Goal: Information Seeking & Learning: Find specific fact

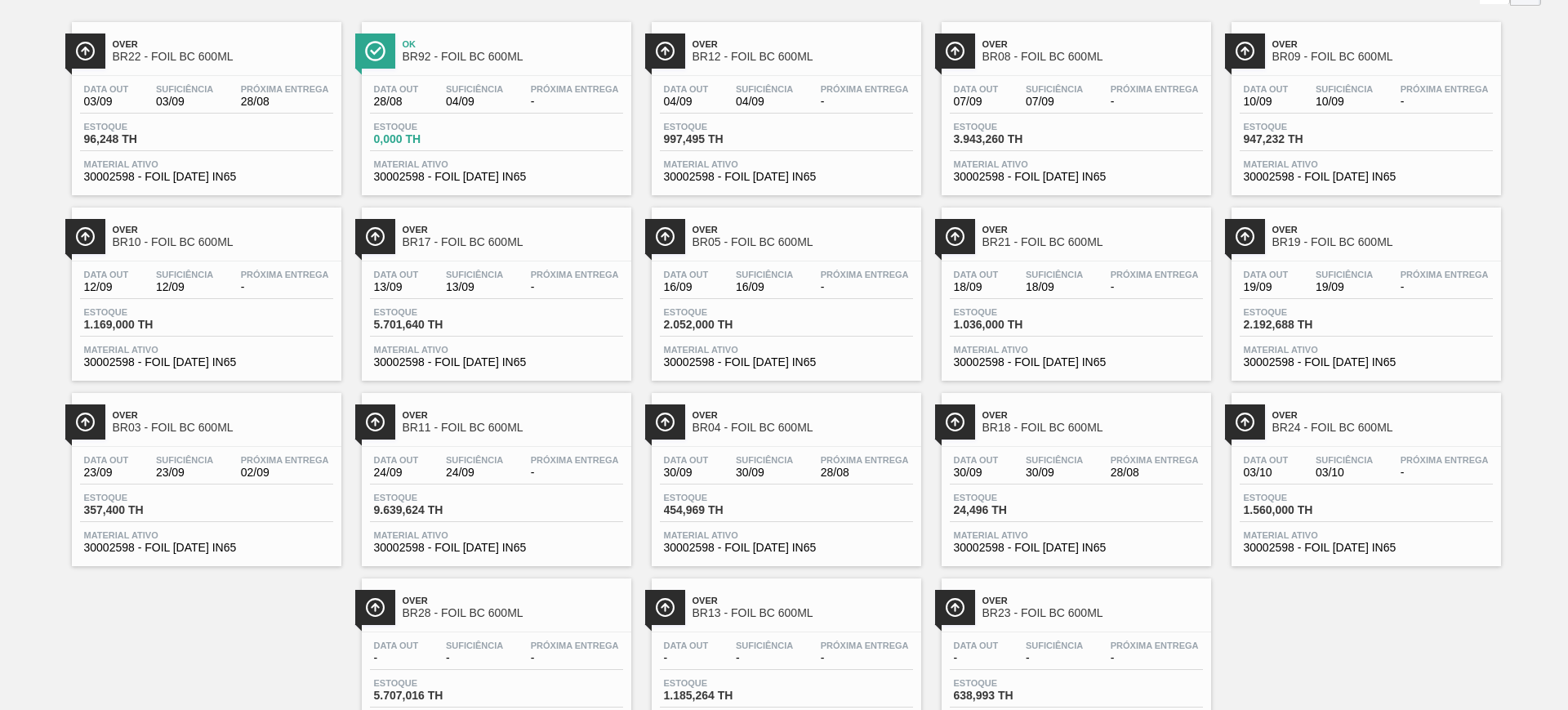
scroll to position [194, 0]
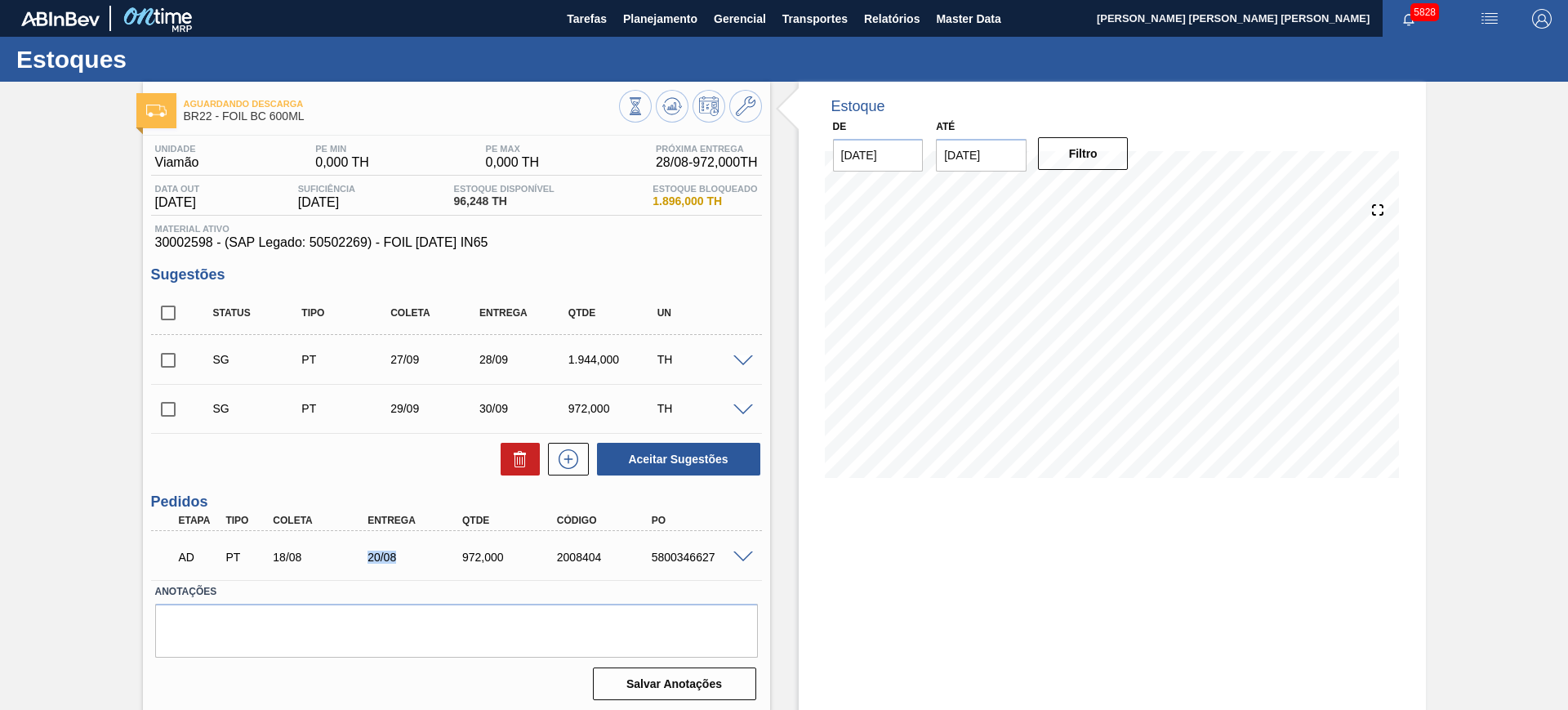
drag, startPoint x: 484, startPoint y: 557, endPoint x: 497, endPoint y: 557, distance: 13.0
click at [487, 557] on div "AD PT 18/08 20/08 972,000 2008404 5800346627" at bounding box center [451, 555] width 567 height 32
click at [555, 557] on div "2008404" at bounding box center [606, 557] width 106 height 13
drag, startPoint x: 471, startPoint y: 560, endPoint x: 532, endPoint y: 557, distance: 61.1
click at [532, 557] on div "972,000" at bounding box center [511, 557] width 106 height 13
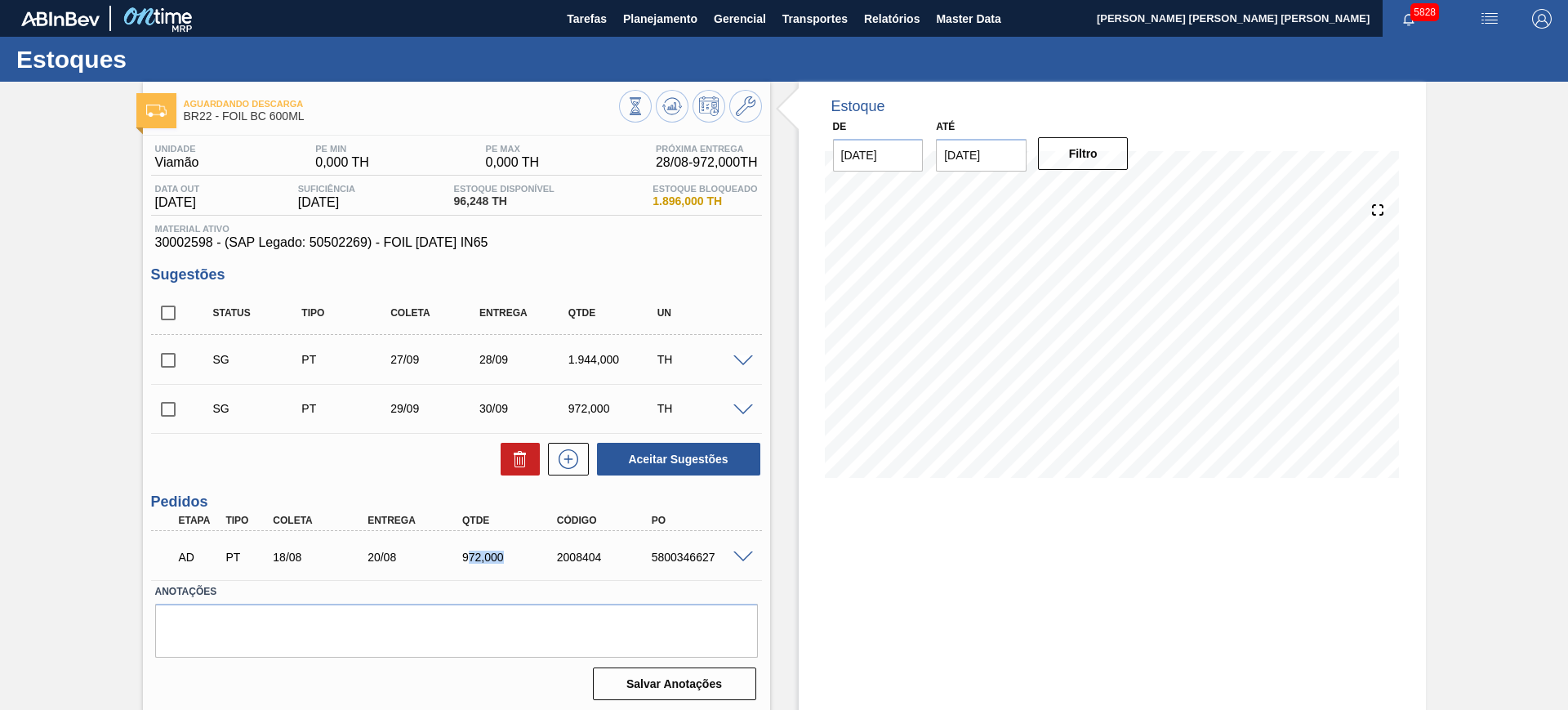
click at [532, 557] on div "972,000" at bounding box center [511, 557] width 106 height 13
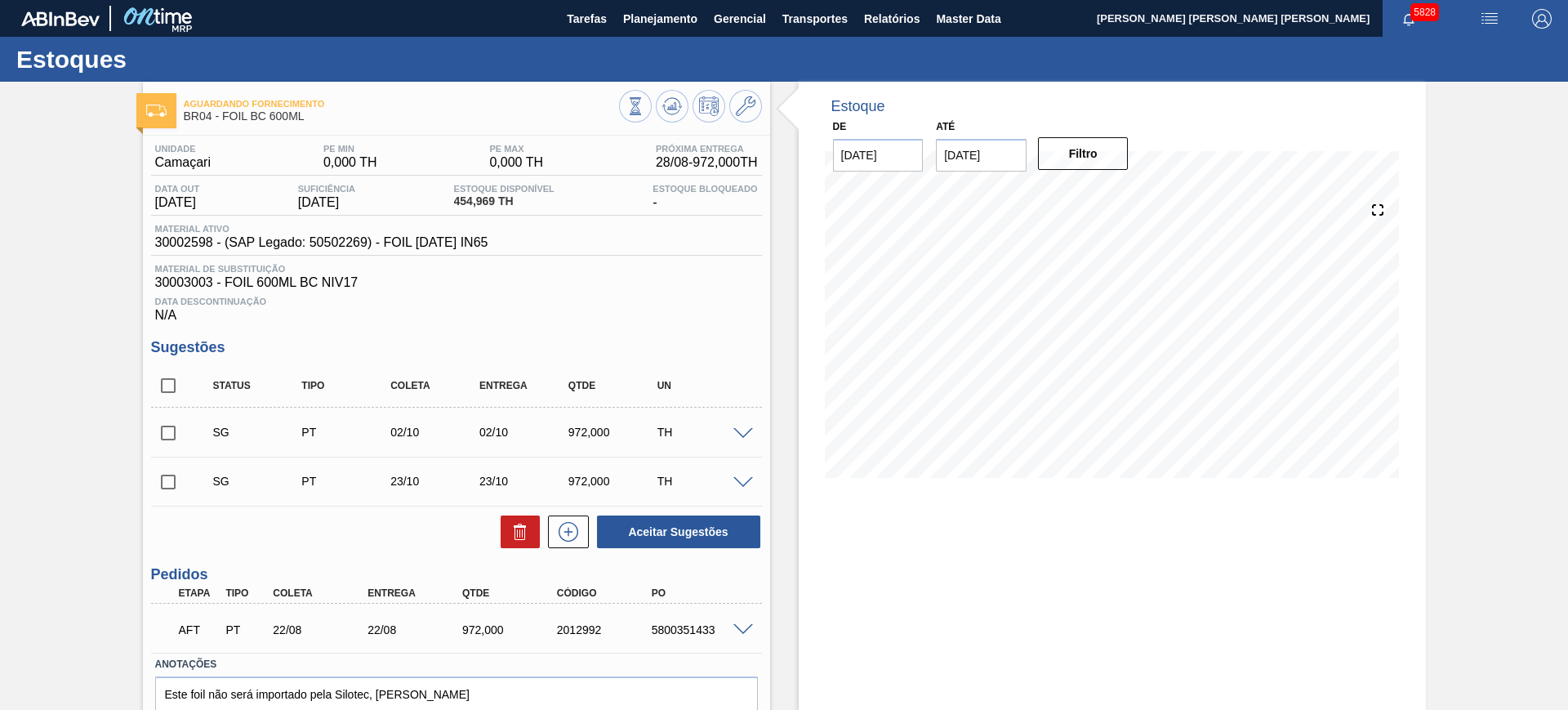
click at [739, 627] on span at bounding box center [743, 630] width 19 height 12
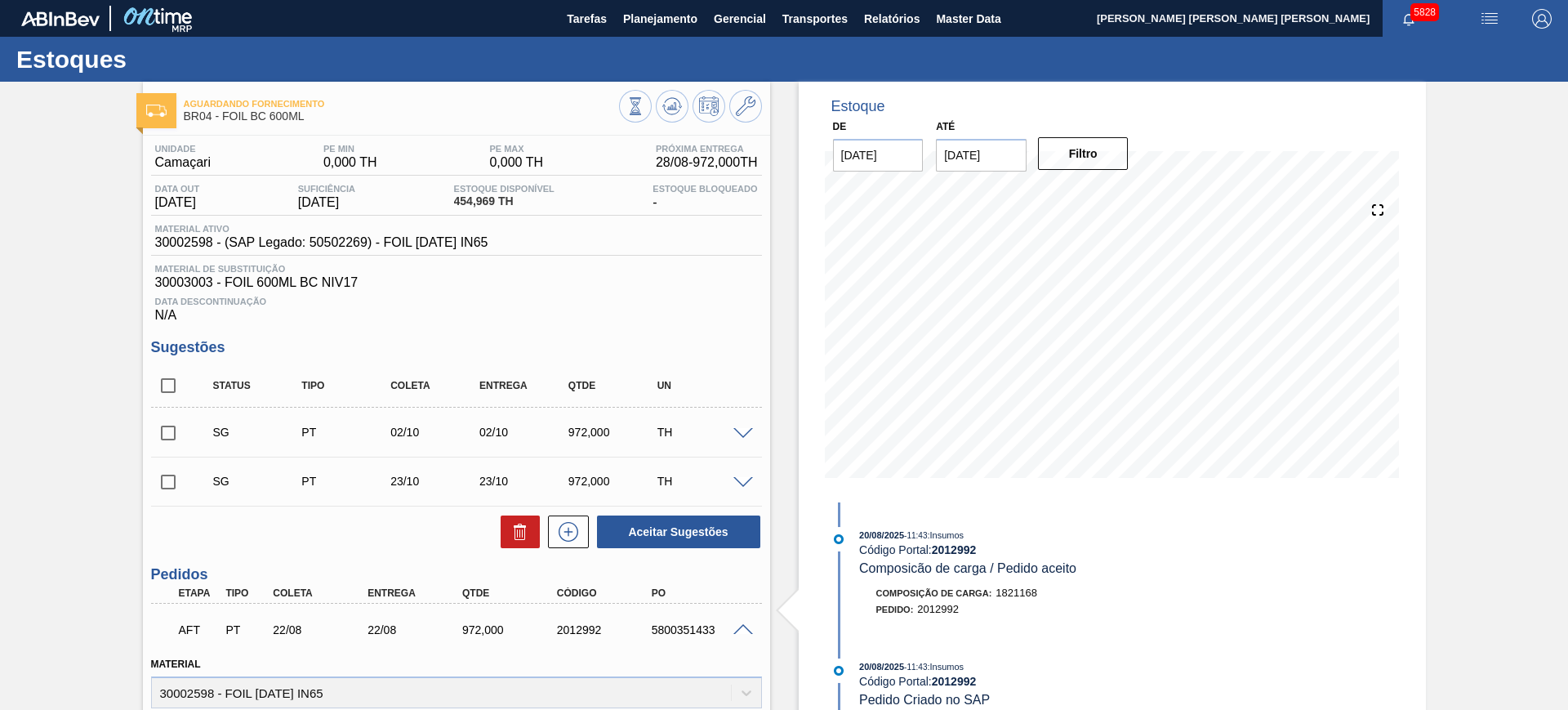
click at [623, 120] on div at bounding box center [690, 108] width 143 height 37
click at [628, 113] on icon at bounding box center [635, 106] width 18 height 18
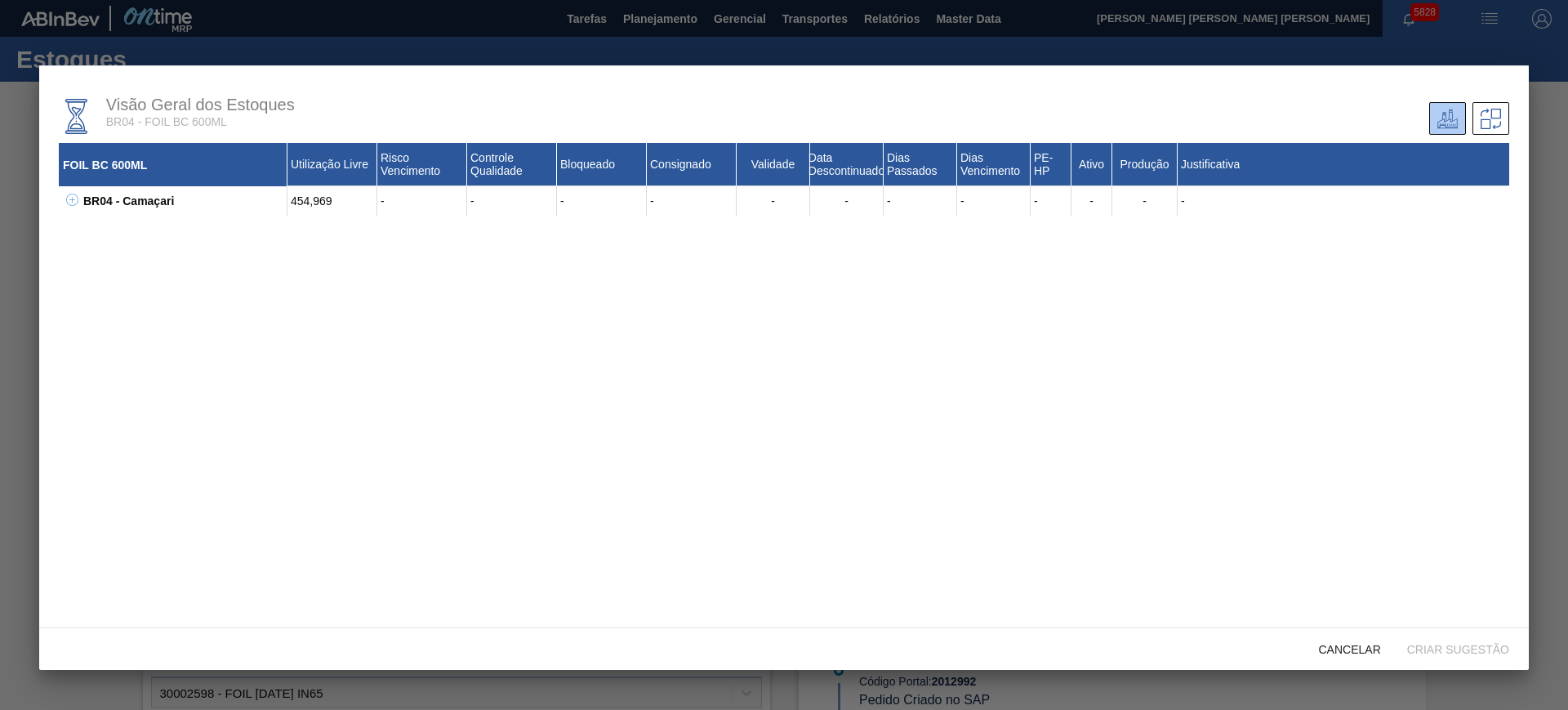
click at [73, 202] on icon at bounding box center [72, 200] width 12 height 12
click at [131, 227] on div "30002598 - FOIL BC 600 IN65" at bounding box center [194, 231] width 188 height 30
click at [131, 227] on div "30002598 - FOIL [DATE] IN65" at bounding box center [194, 231] width 188 height 30
copy div "30002598"
click at [119, 237] on div "30002598 - FOIL [DATE] IN65" at bounding box center [194, 231] width 188 height 30
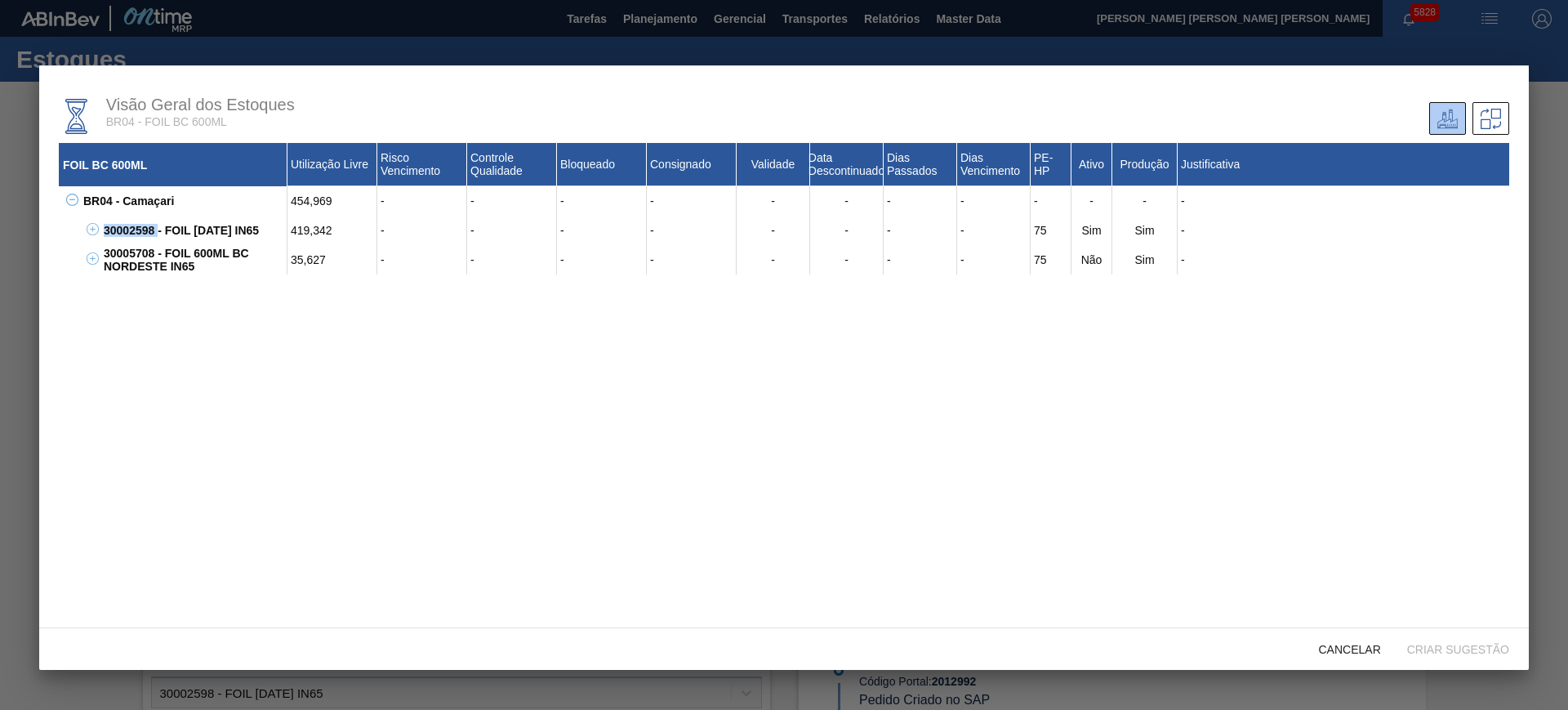
click at [119, 237] on div "30002598 - FOIL [DATE] IN65" at bounding box center [194, 231] width 188 height 30
click at [122, 252] on div "30005708 - FOIL 600ML BC NORDESTE IN65" at bounding box center [194, 259] width 188 height 30
copy div "30005708"
